Goal: Transaction & Acquisition: Obtain resource

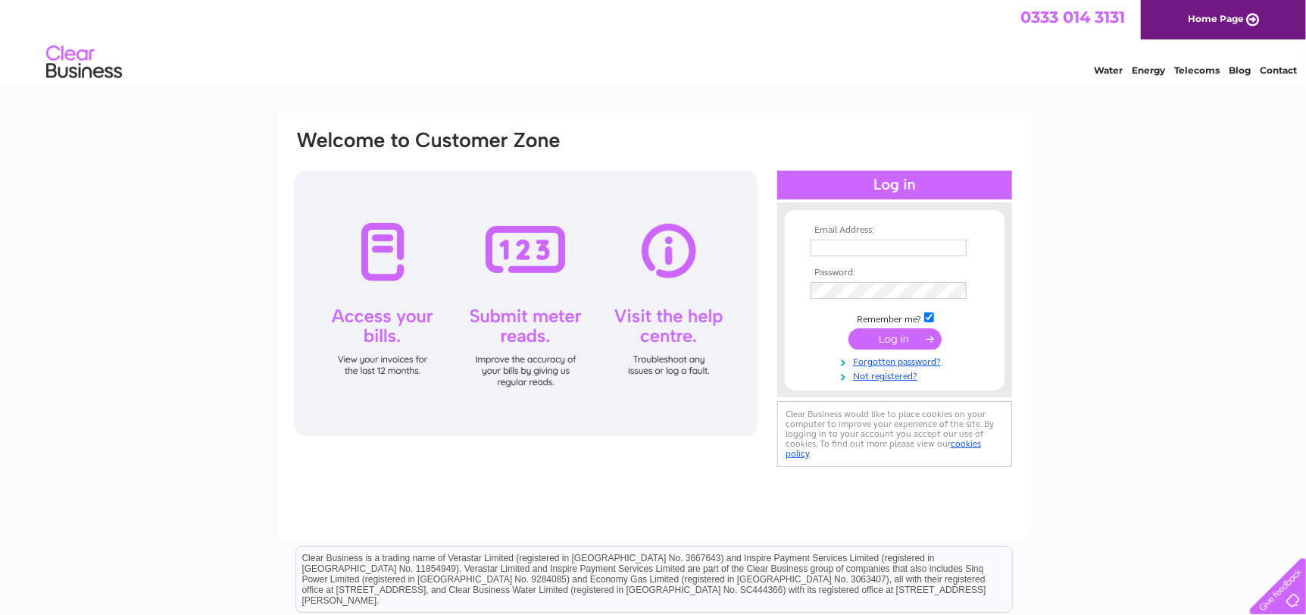
type input "[EMAIL_ADDRESS][DOMAIN_NAME]"
click at [871, 343] on input "submit" at bounding box center [895, 338] width 93 height 21
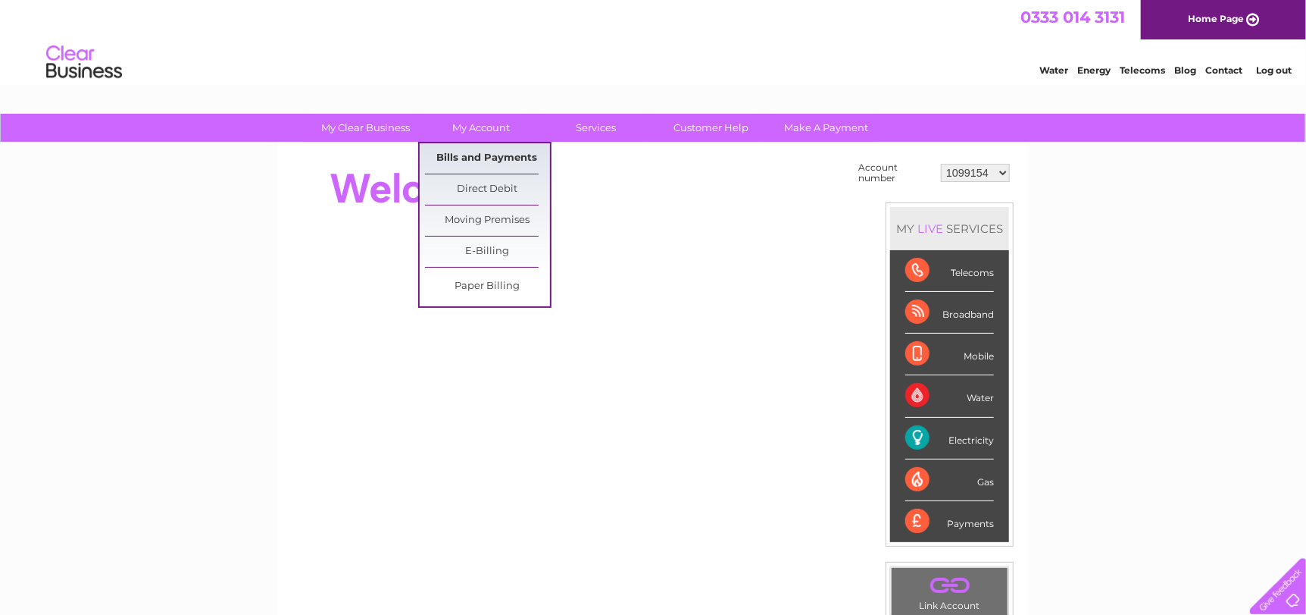
click at [482, 153] on link "Bills and Payments" at bounding box center [487, 158] width 125 height 30
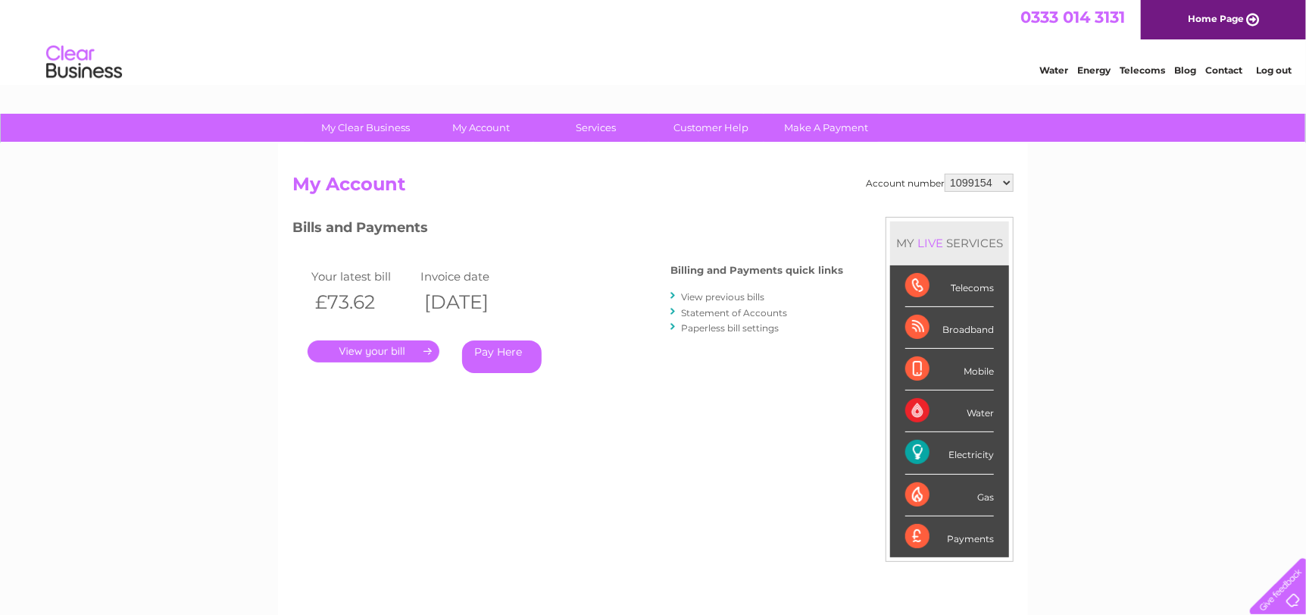
click at [411, 357] on link "." at bounding box center [374, 351] width 132 height 22
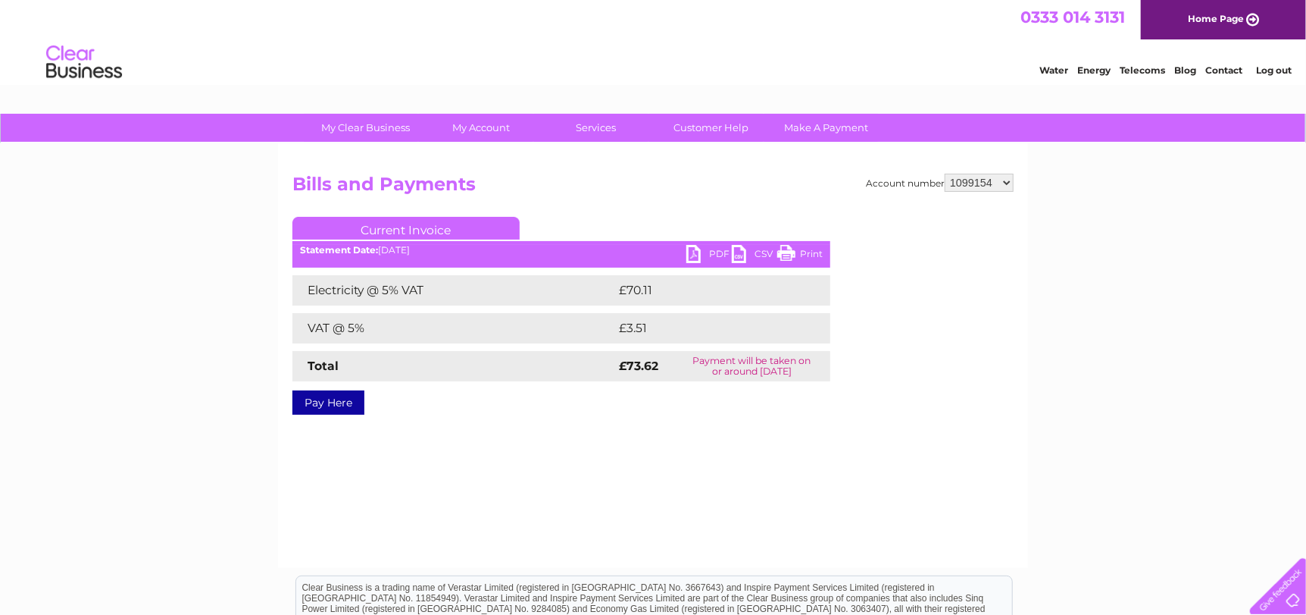
click at [695, 258] on link "PDF" at bounding box center [709, 256] width 45 height 22
click at [1004, 180] on select "1099154 1099155 30317446" at bounding box center [979, 183] width 69 height 18
select select "1099155"
click at [946, 174] on select "1099154 1099155 30317446" at bounding box center [979, 183] width 69 height 18
click at [1003, 183] on select "1099154 1099155 30317446" at bounding box center [979, 183] width 69 height 18
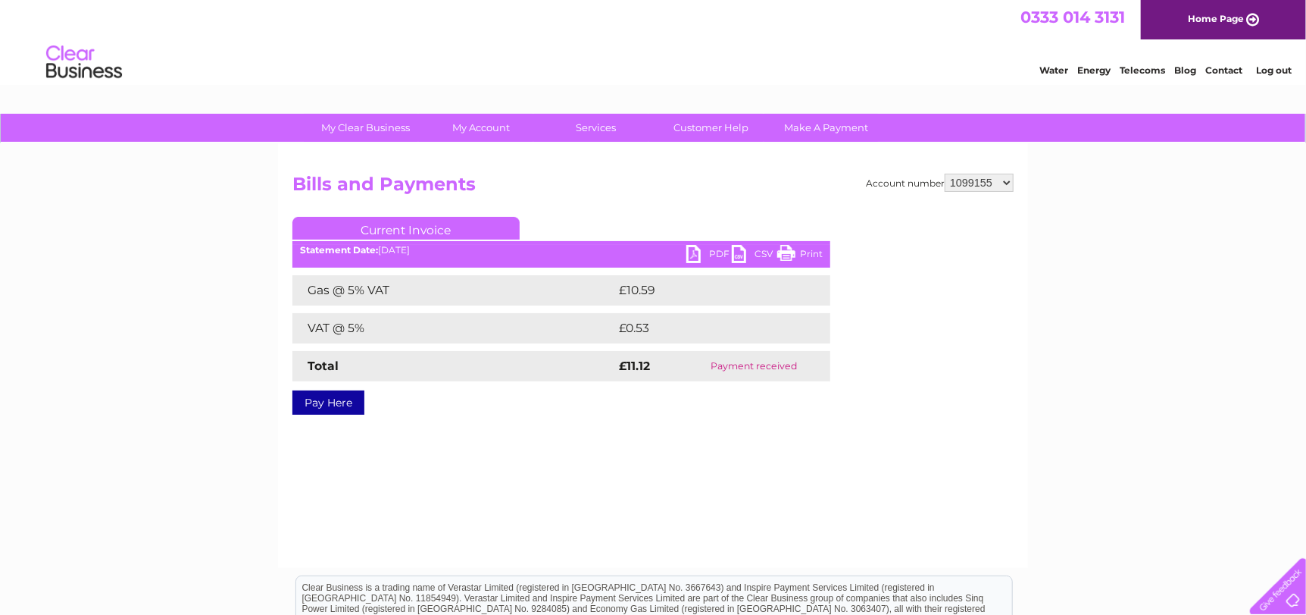
select select "30317446"
click at [946, 174] on select "1099154 1099155 30317446" at bounding box center [979, 183] width 69 height 18
click at [1272, 70] on link "Log out" at bounding box center [1274, 69] width 36 height 11
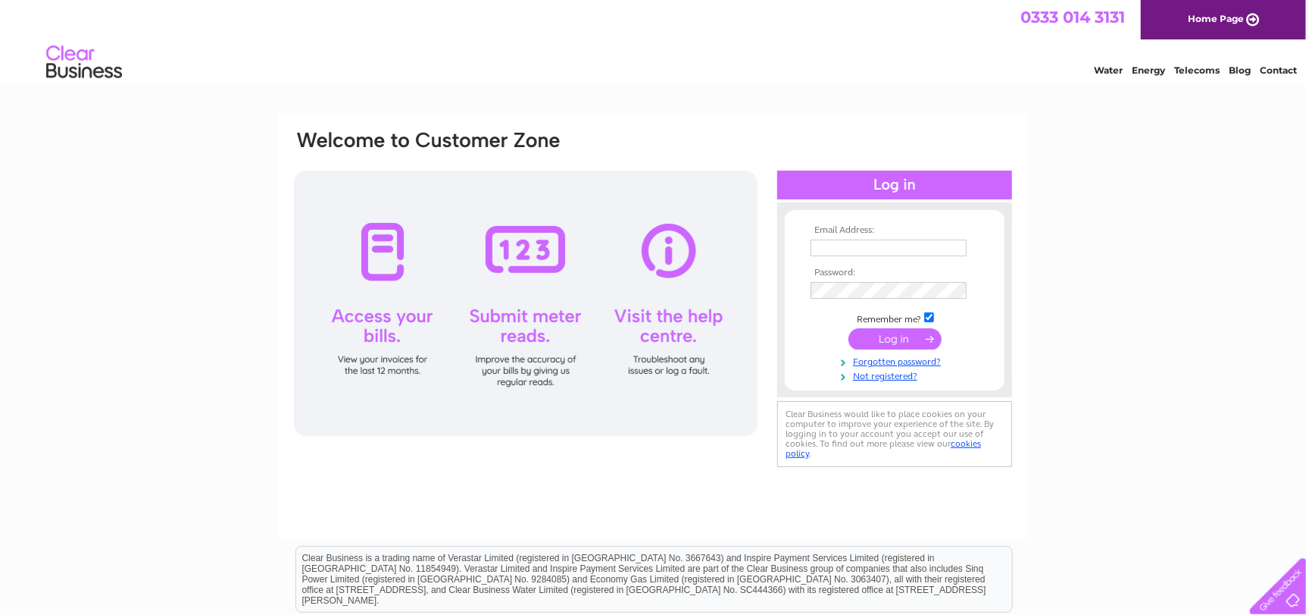
type input "[EMAIL_ADDRESS][DOMAIN_NAME]"
click at [887, 339] on input "submit" at bounding box center [895, 338] width 93 height 21
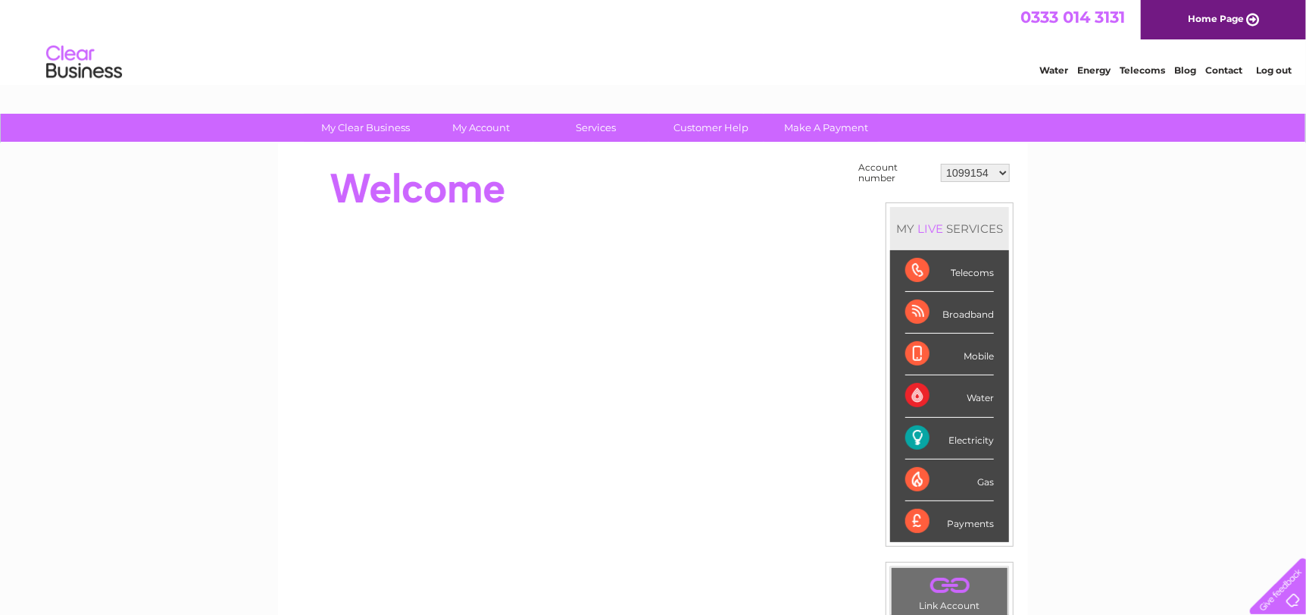
click at [1005, 173] on select "1099154 1099155 30317446" at bounding box center [975, 173] width 69 height 18
select select "30317446"
click at [943, 164] on select "1099154 1099155 30317446" at bounding box center [975, 173] width 69 height 18
click at [1004, 174] on select "1099154 1099155 30317446" at bounding box center [975, 173] width 69 height 18
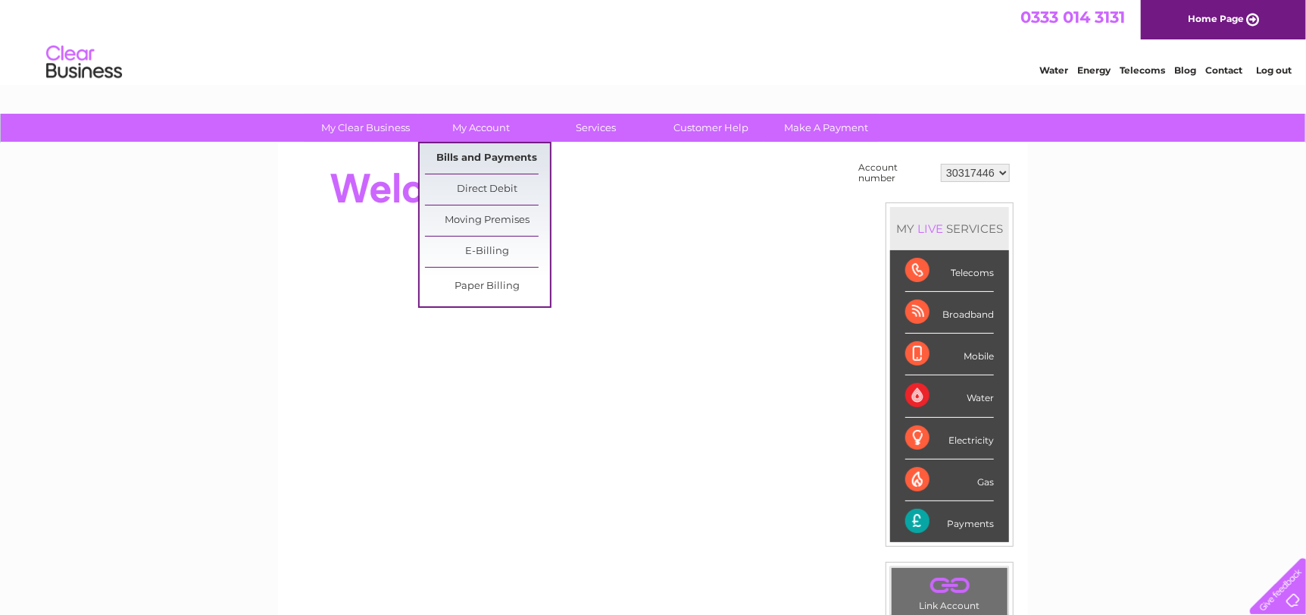
click at [473, 156] on link "Bills and Payments" at bounding box center [487, 158] width 125 height 30
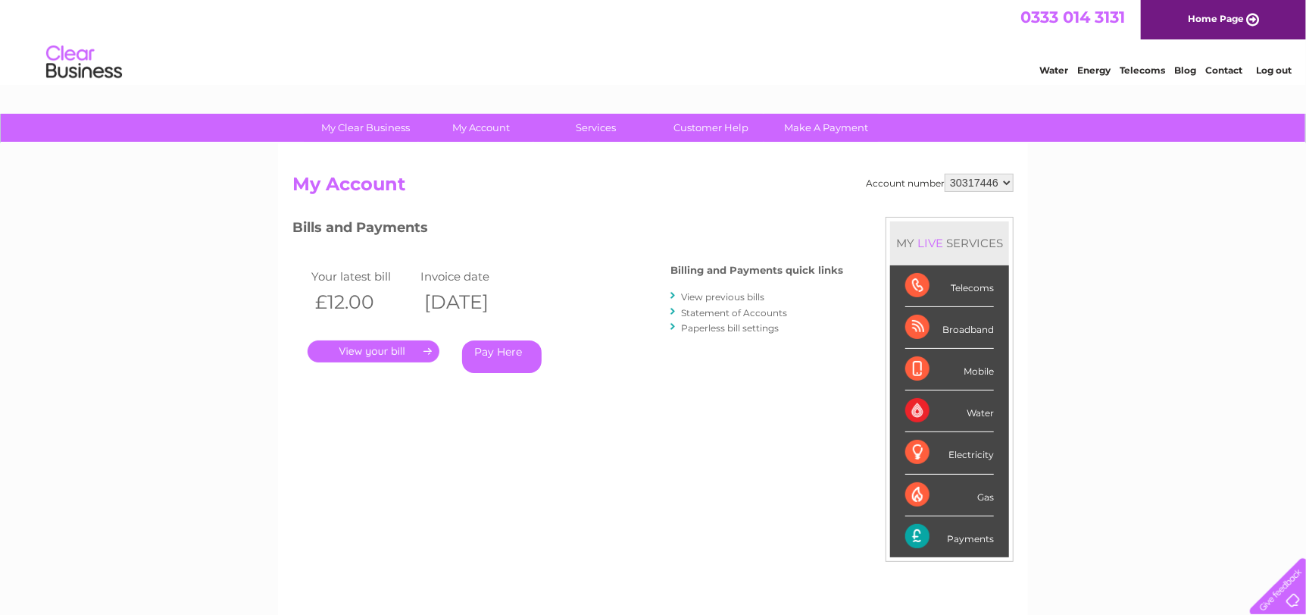
click at [393, 355] on link "." at bounding box center [374, 351] width 132 height 22
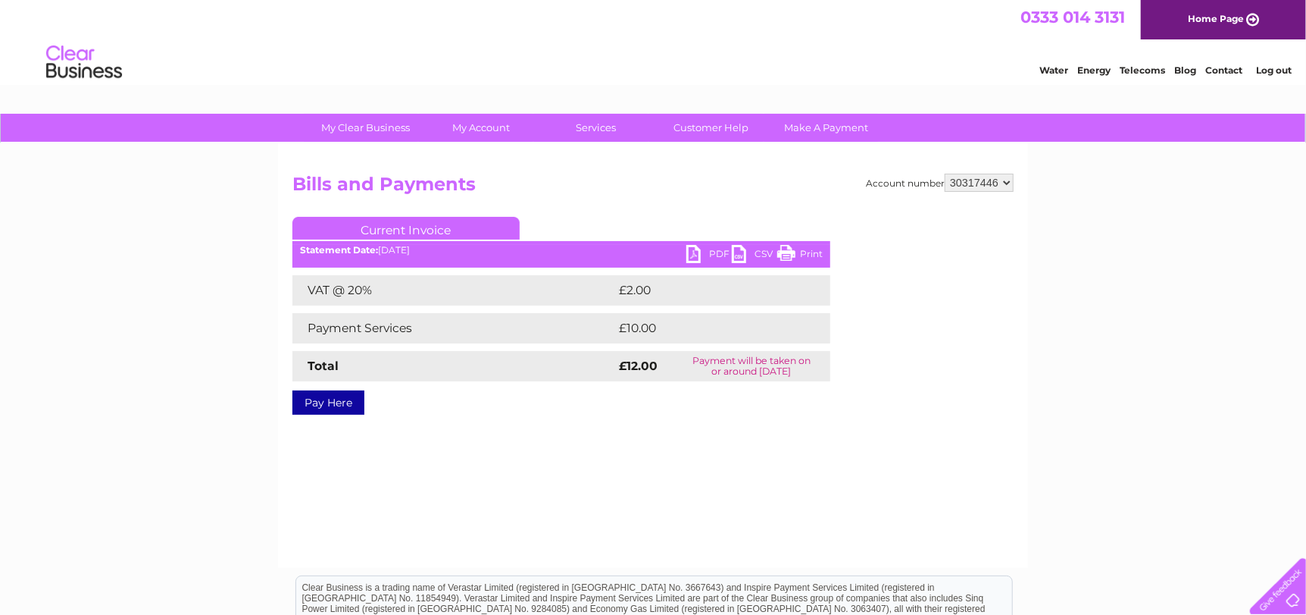
click at [696, 255] on link "PDF" at bounding box center [709, 256] width 45 height 22
drag, startPoint x: 1279, startPoint y: 70, endPoint x: 1254, endPoint y: 64, distance: 25.7
click at [1278, 69] on link "Log out" at bounding box center [1274, 69] width 36 height 11
